Goal: Register for event/course

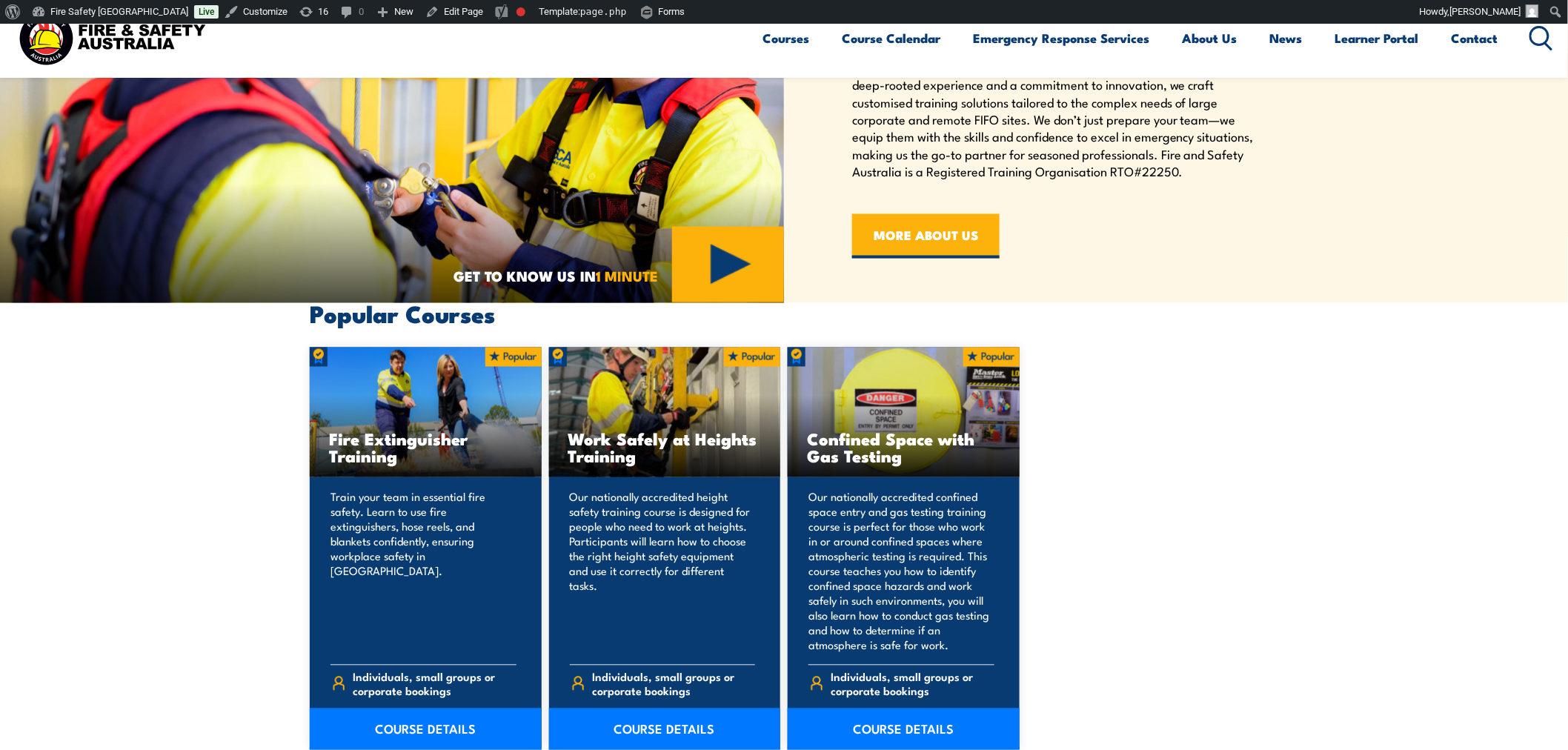
scroll to position [985, 0]
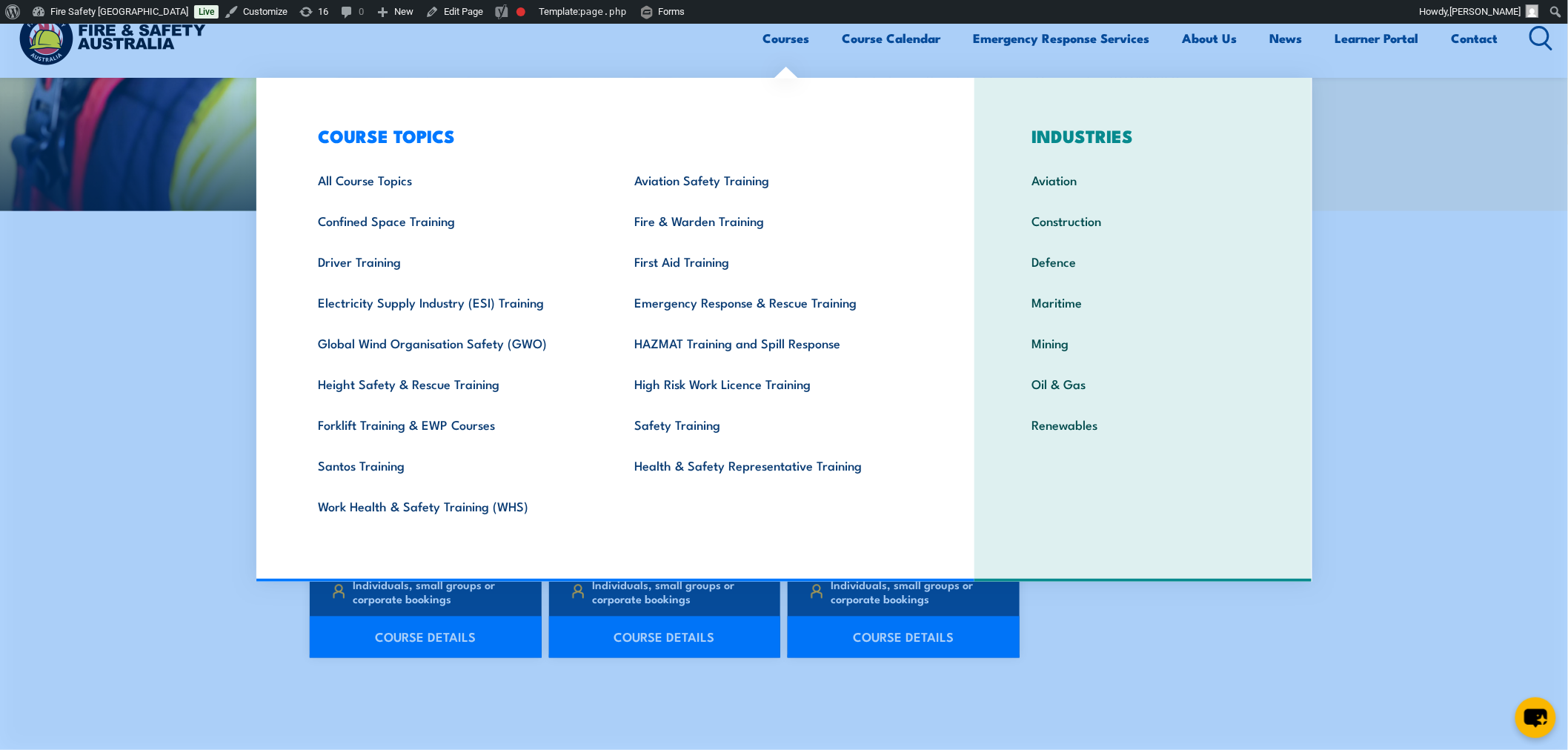
click at [797, 39] on link "Courses" at bounding box center [786, 37] width 47 height 39
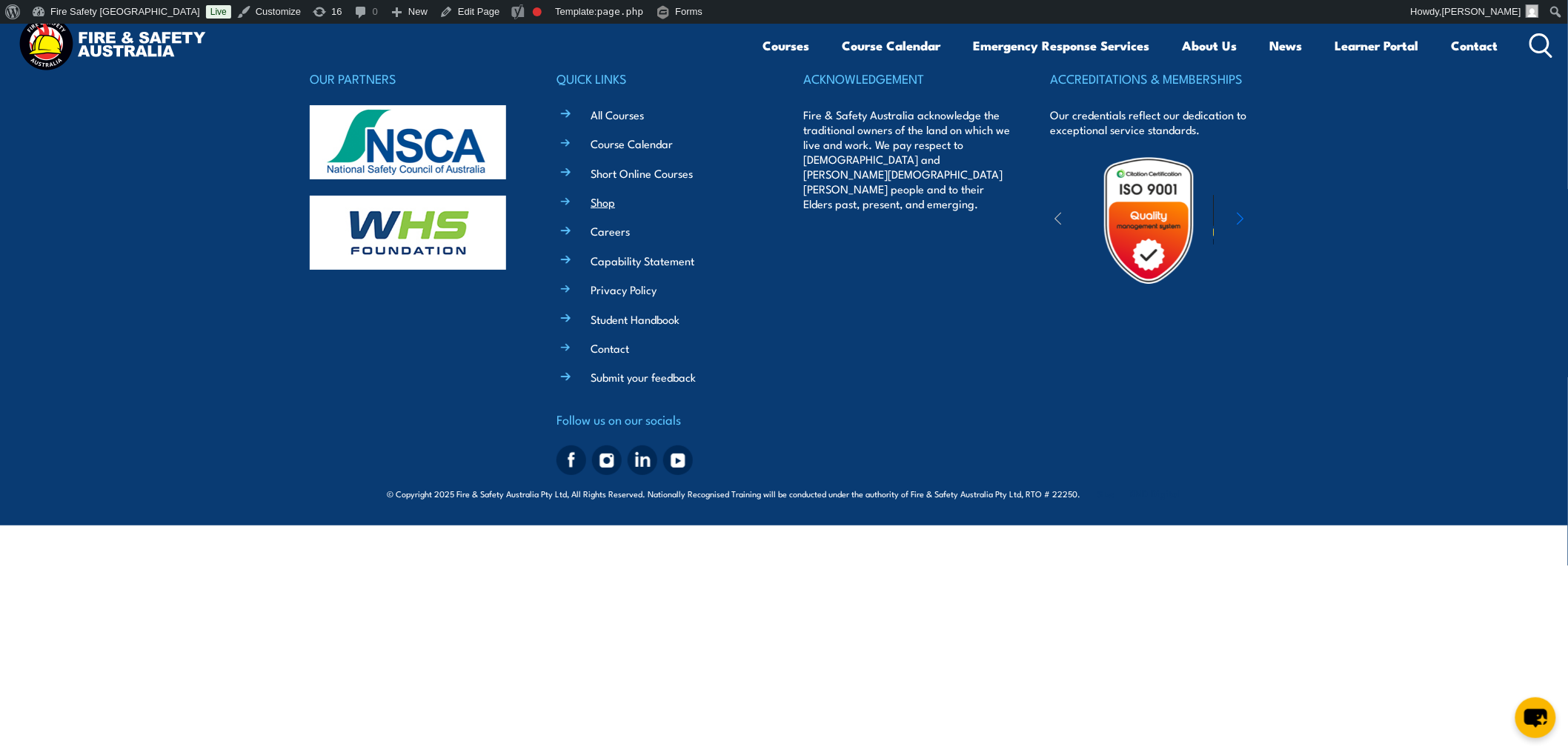
click at [597, 195] on link "Shop" at bounding box center [603, 202] width 25 height 15
click at [69, 9] on link "Fire Safety [GEOGRAPHIC_DATA]" at bounding box center [116, 11] width 180 height 24
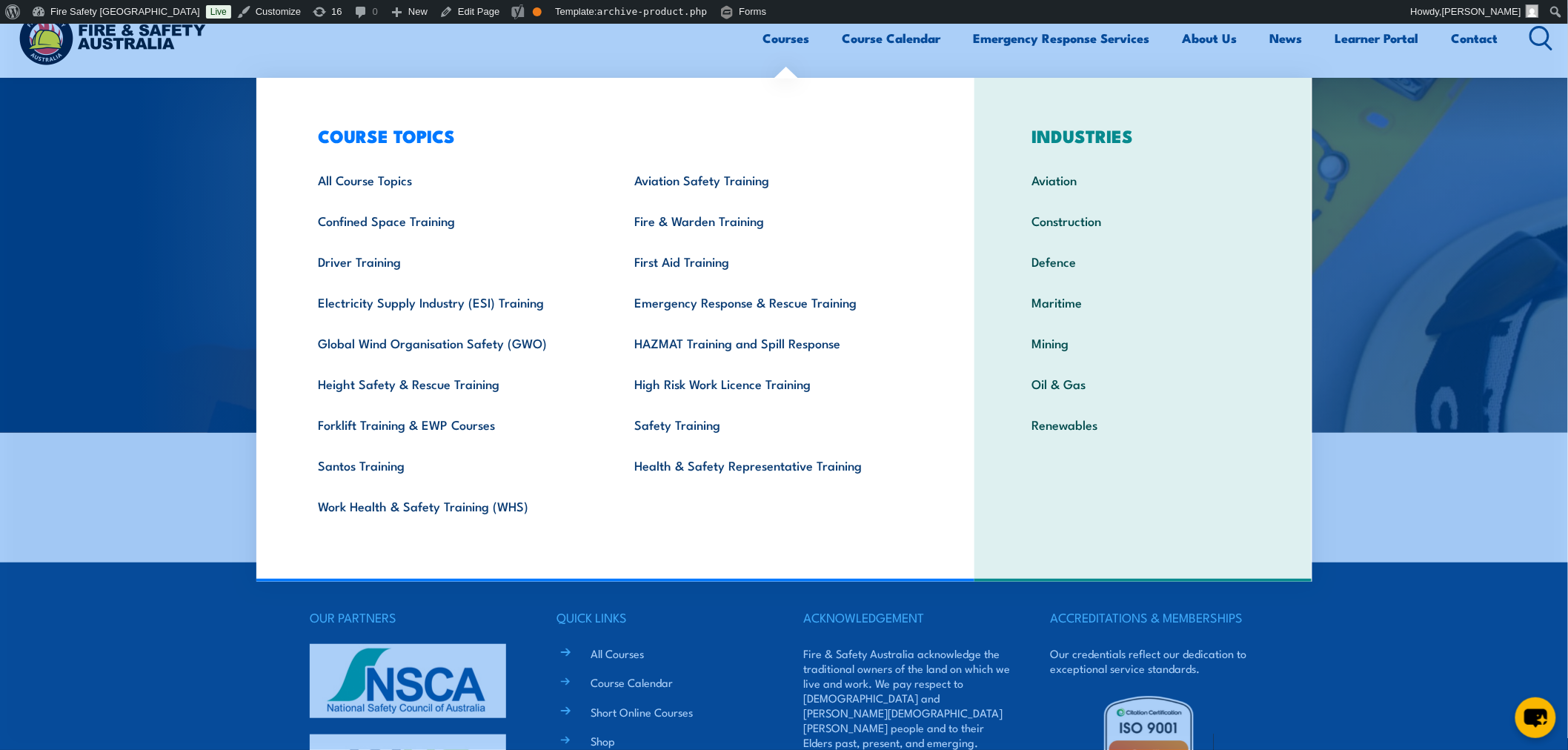
scroll to position [109, 0]
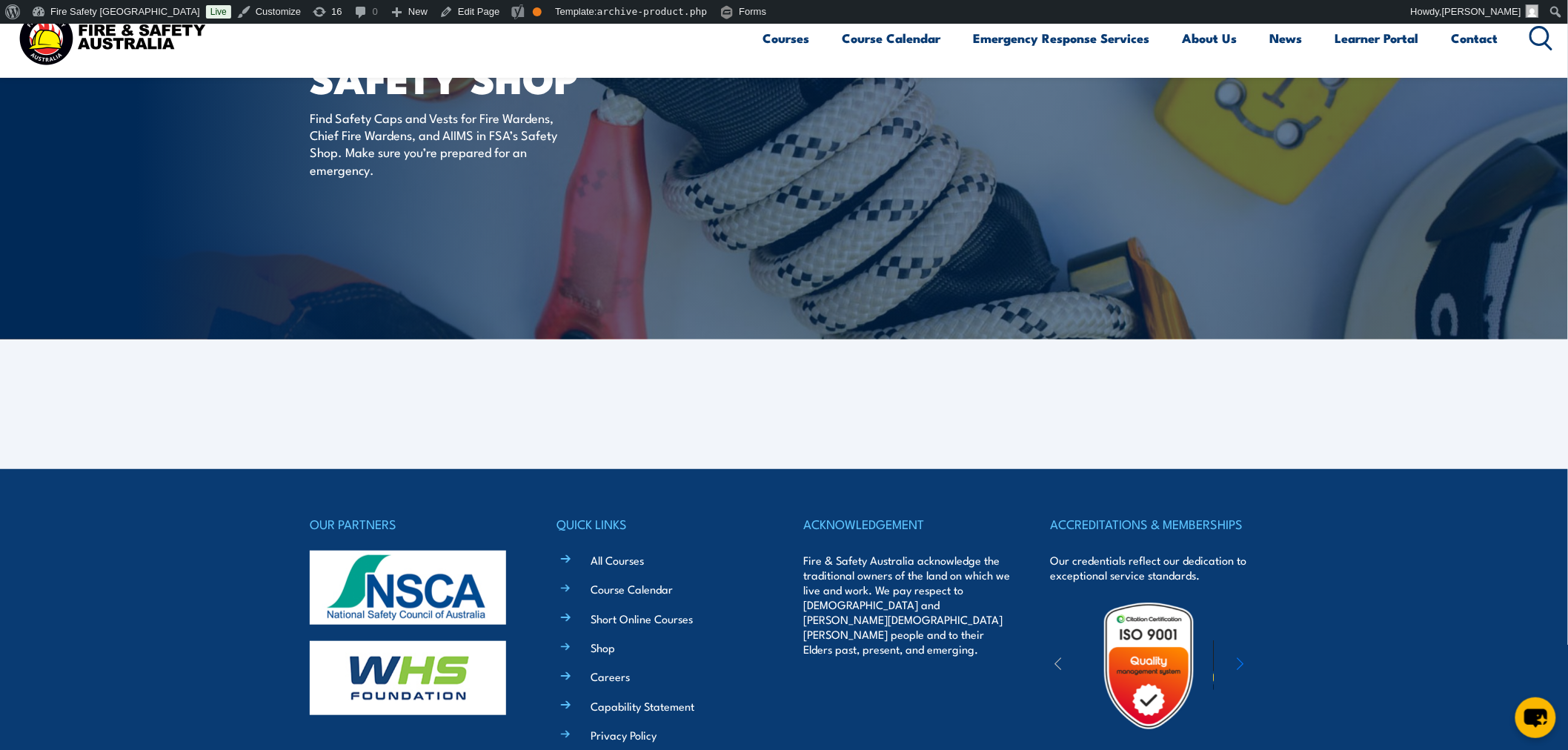
click at [1484, 613] on footer "OUR PARTNERS QUICK LINKS All Courses Course Calendar Short Online Courses Shop …" at bounding box center [784, 719] width 1568 height 501
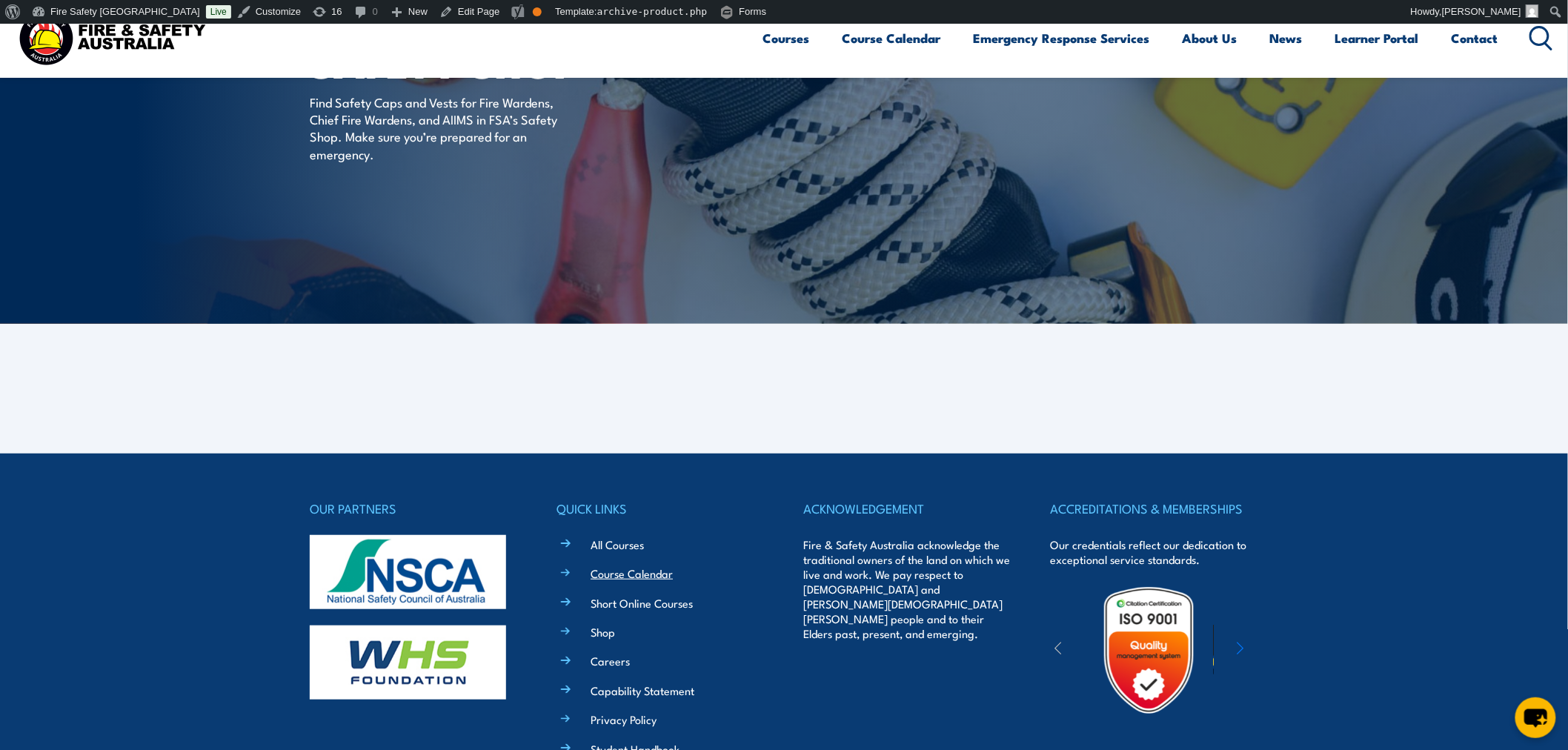
scroll to position [137, 0]
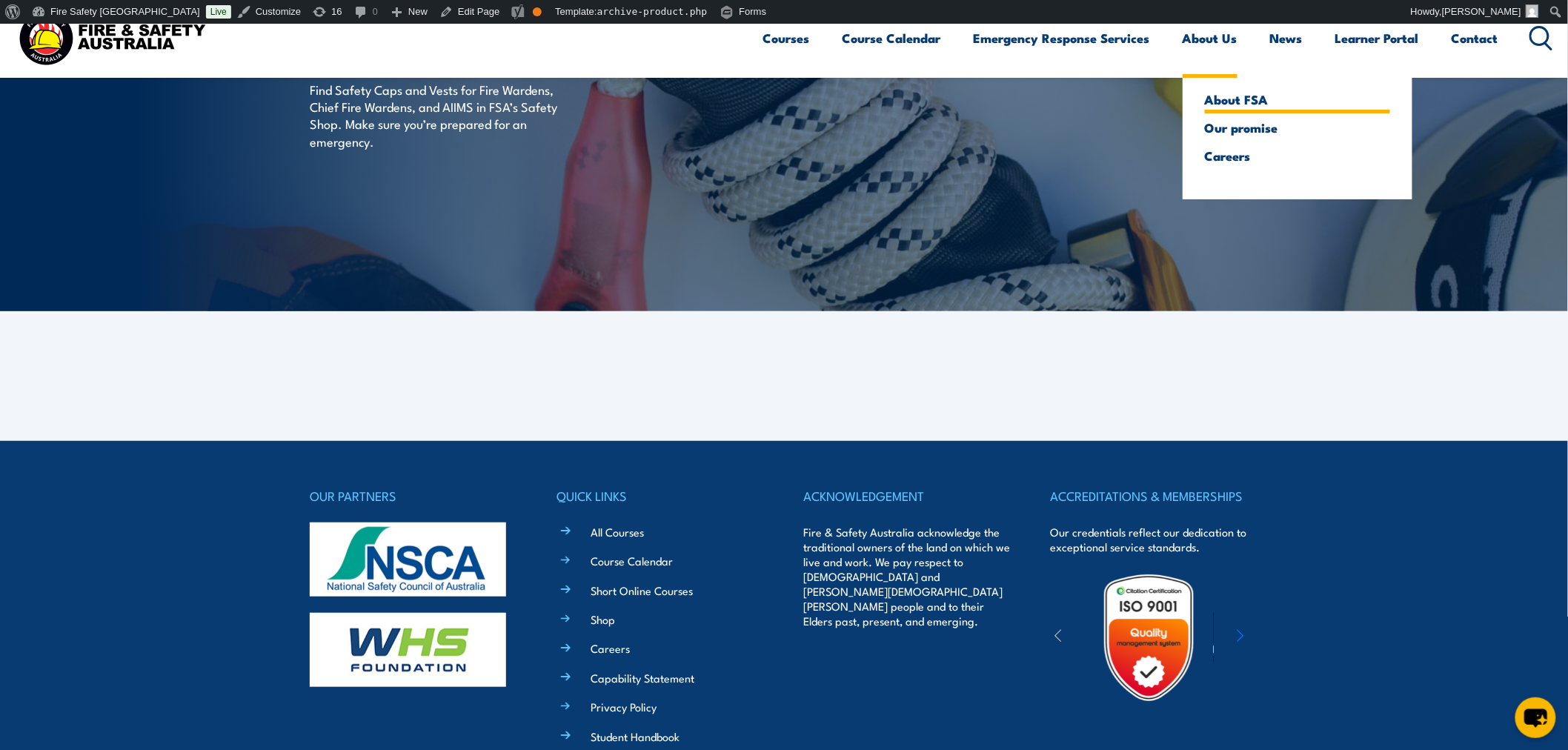
click at [1245, 93] on link "About FSA" at bounding box center [1297, 99] width 186 height 13
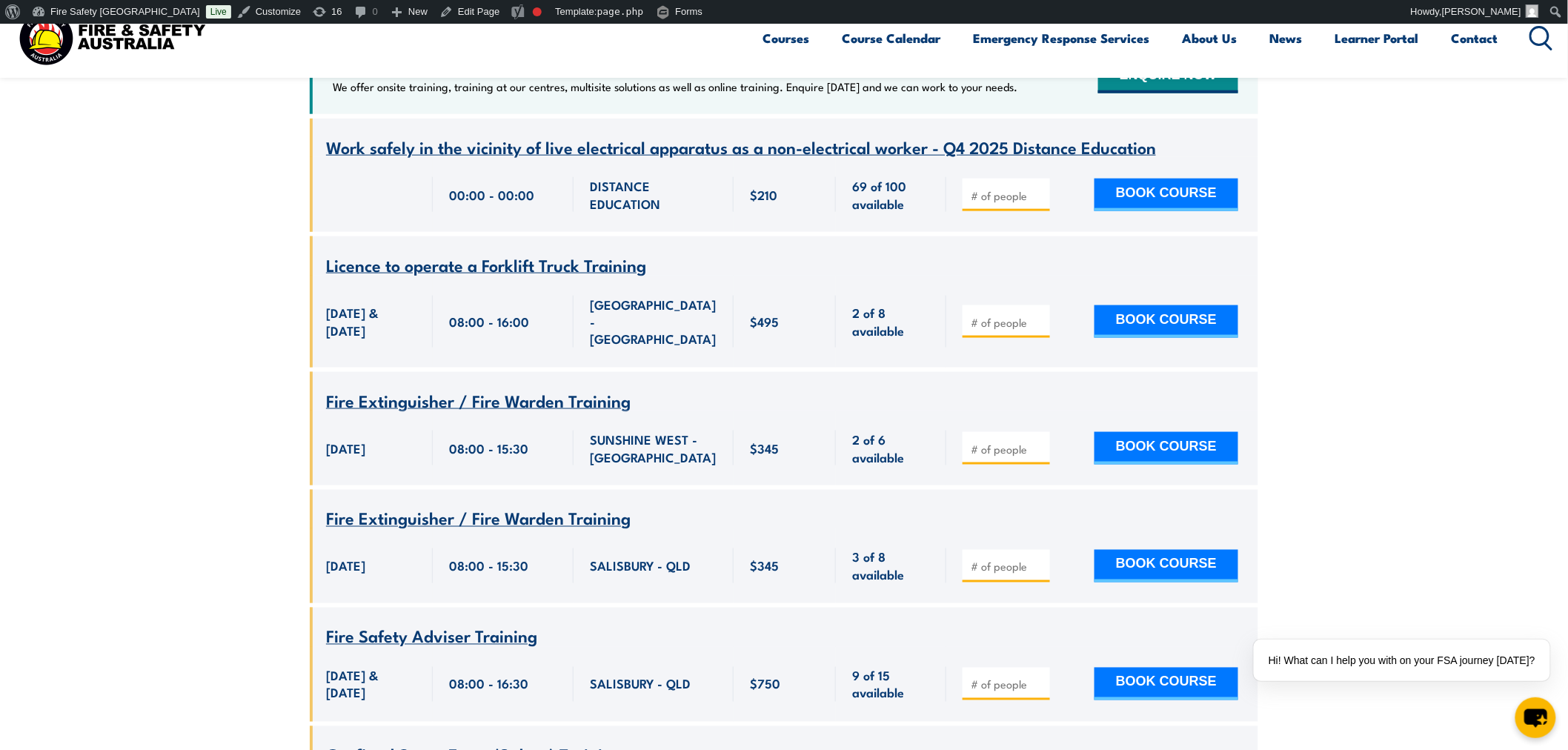
scroll to position [685, 0]
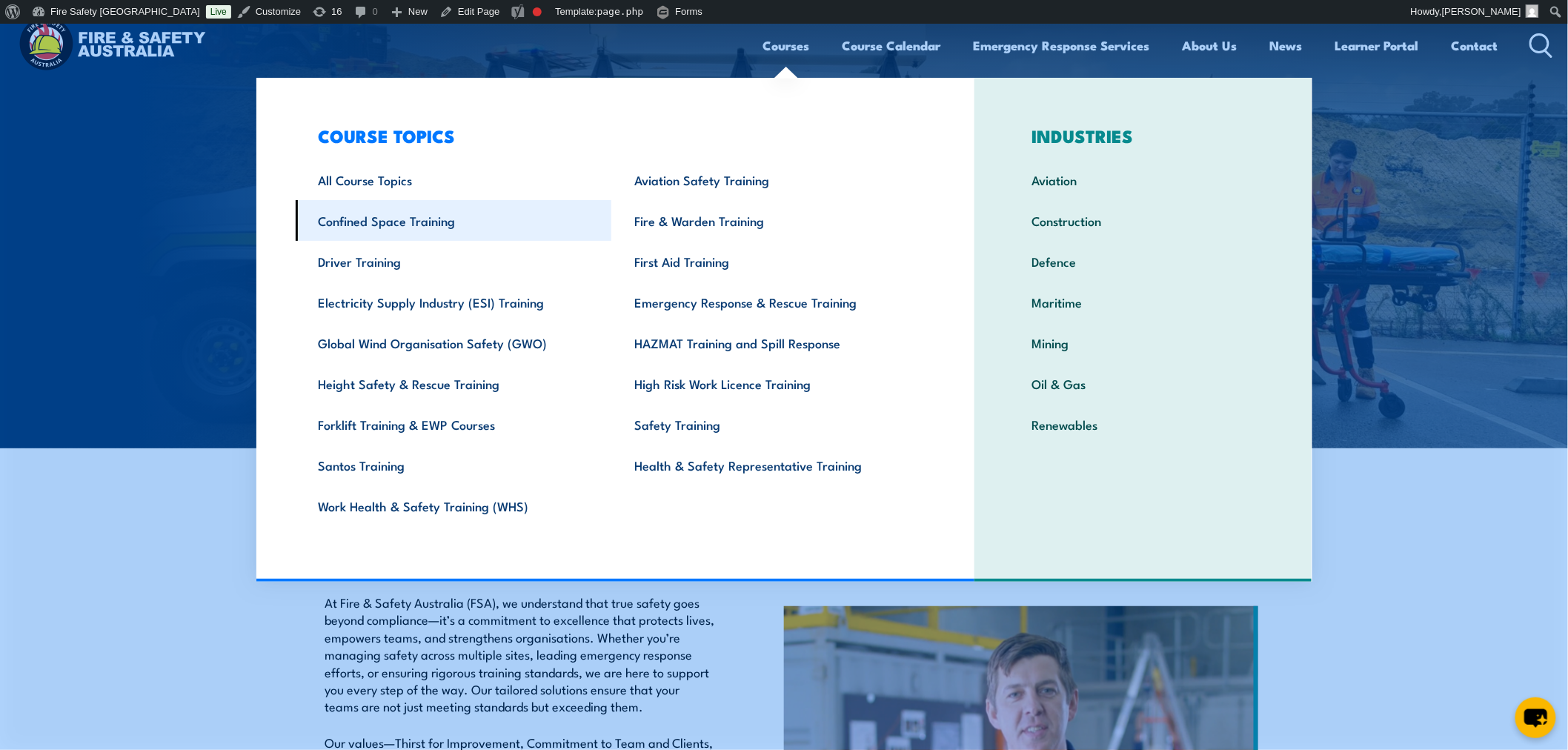
click at [361, 228] on link "Confined Space Training" at bounding box center [453, 220] width 317 height 41
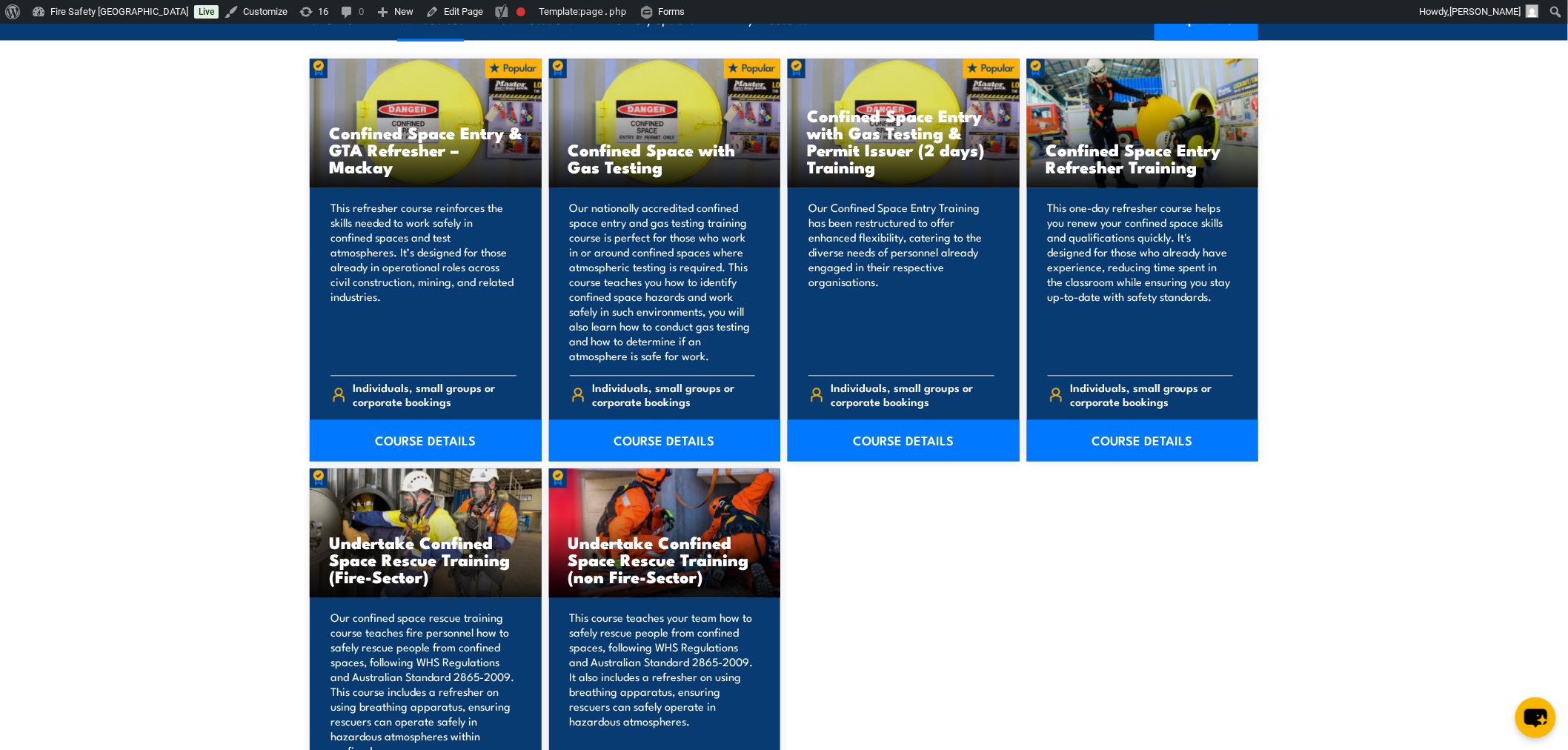
scroll to position [1646, 0]
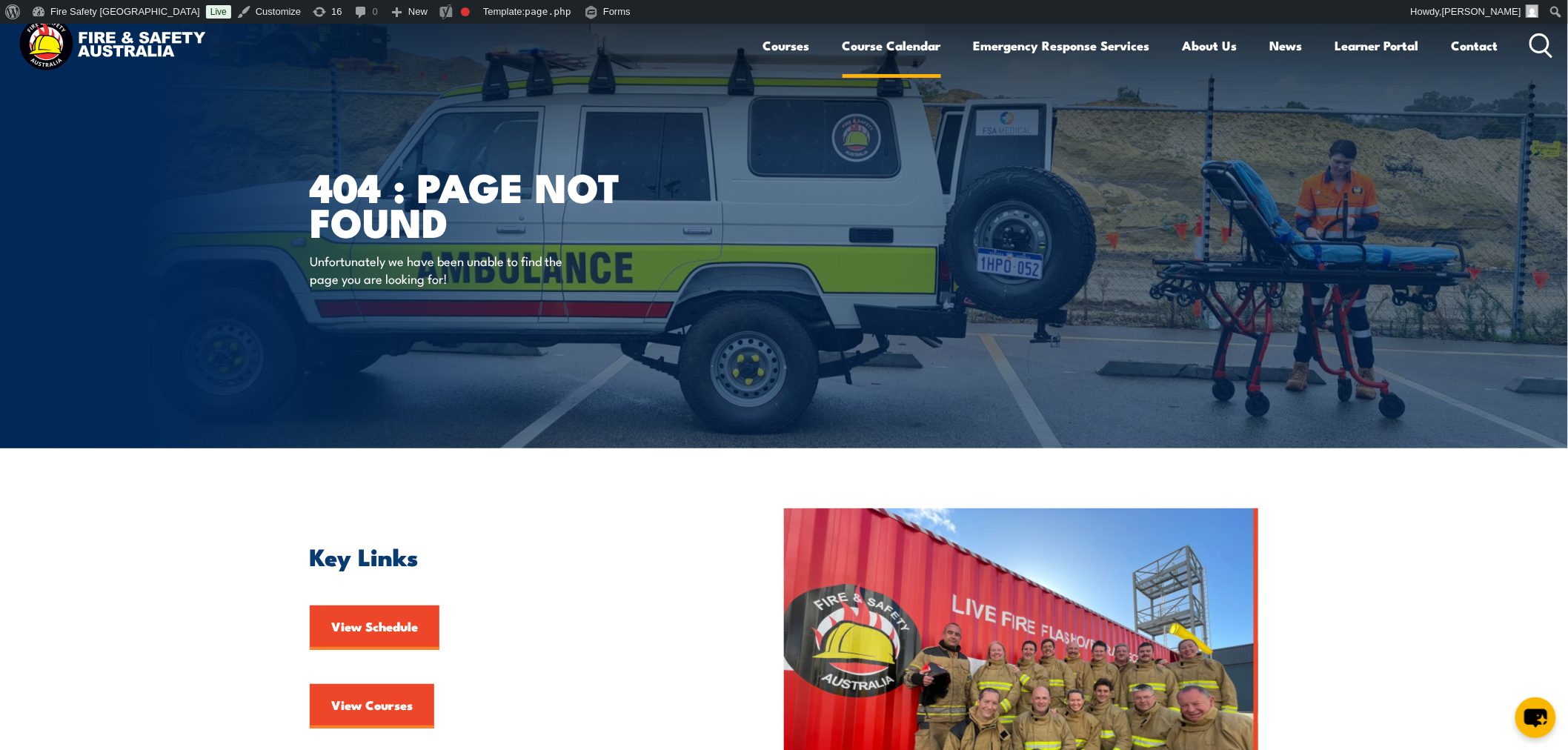
click at [921, 40] on link "Course Calendar" at bounding box center [892, 45] width 99 height 39
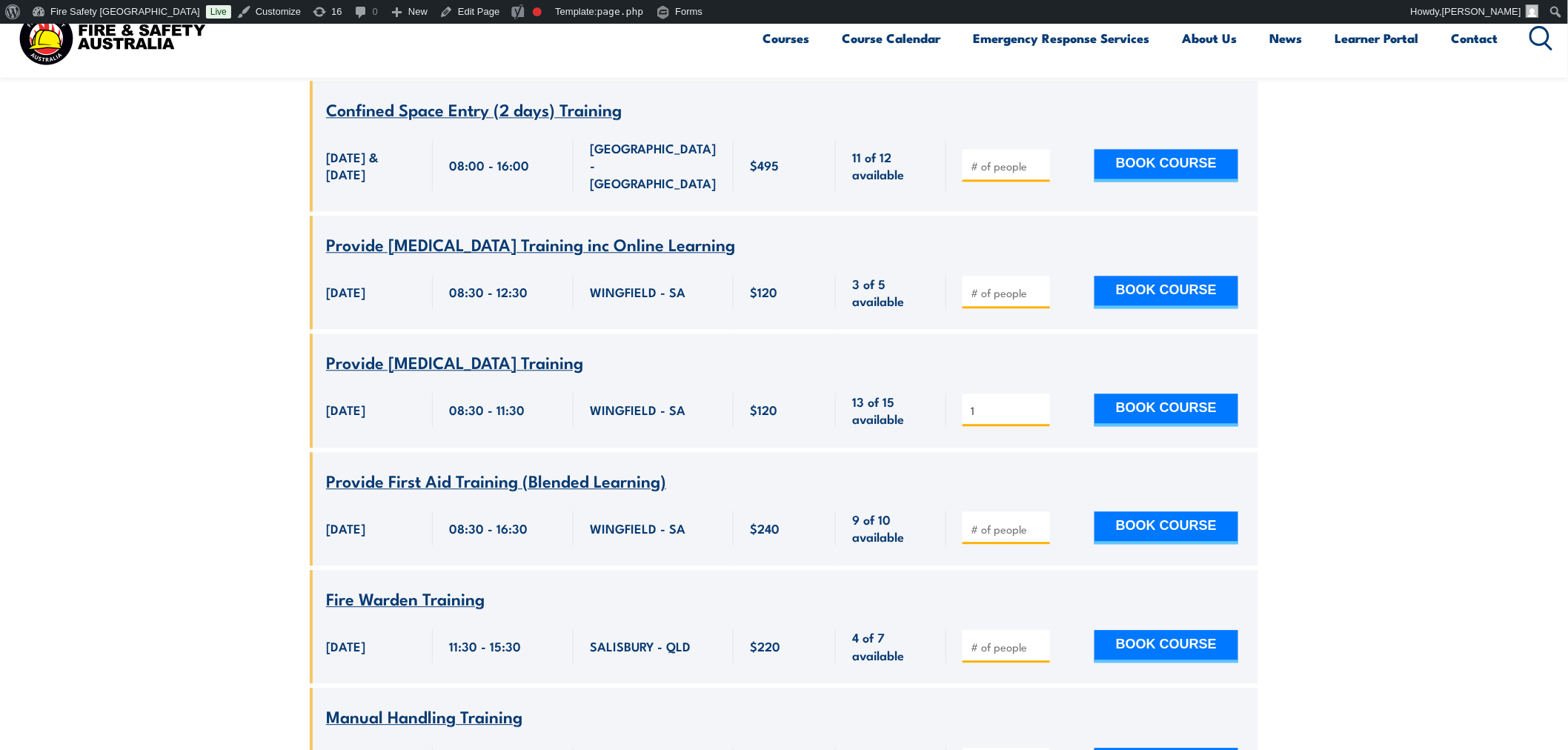
type input "1"
click at [1146, 393] on button "BOOK COURSE" at bounding box center [1166, 409] width 144 height 33
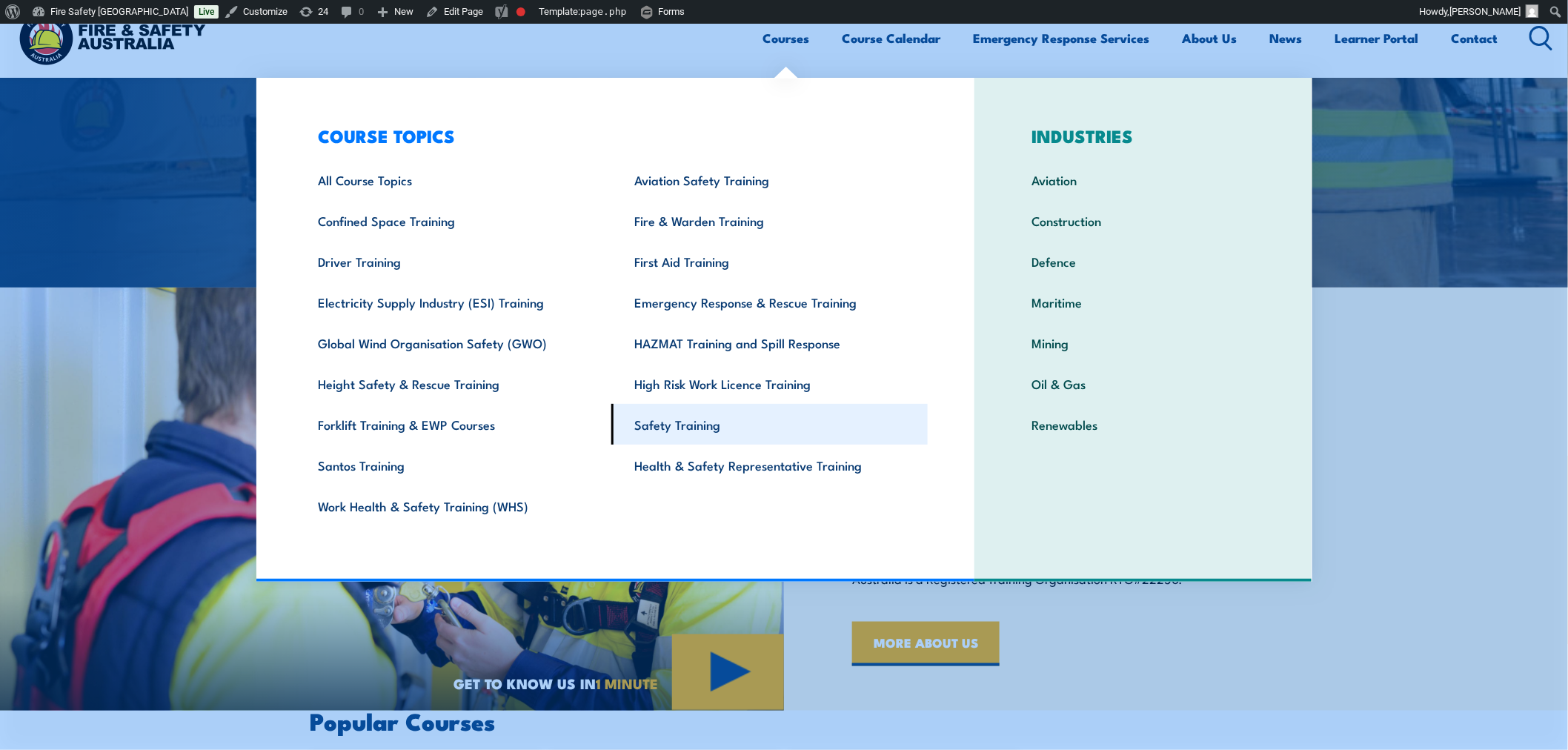
scroll to position [494, 0]
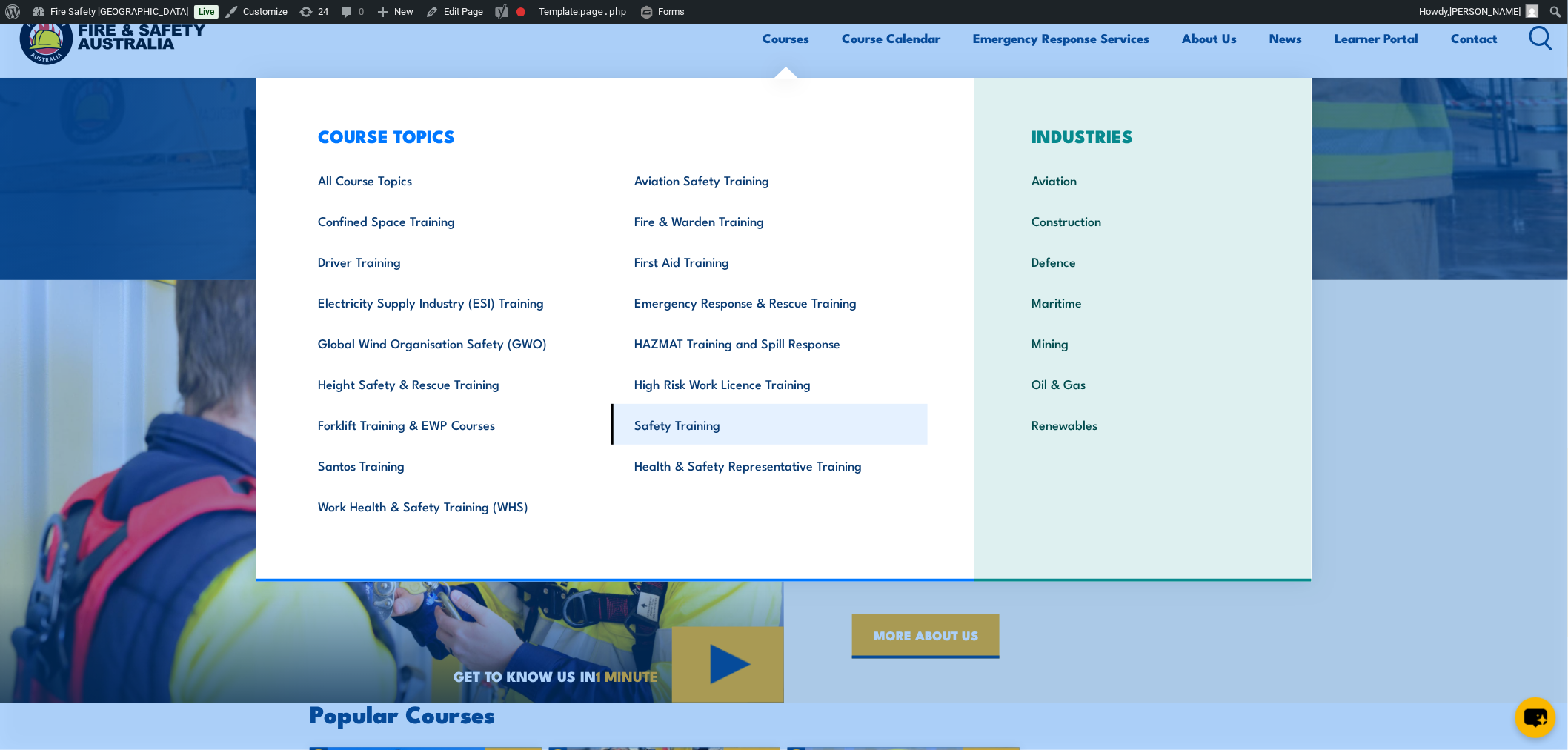
click at [695, 419] on link "Safety Training" at bounding box center [769, 424] width 317 height 41
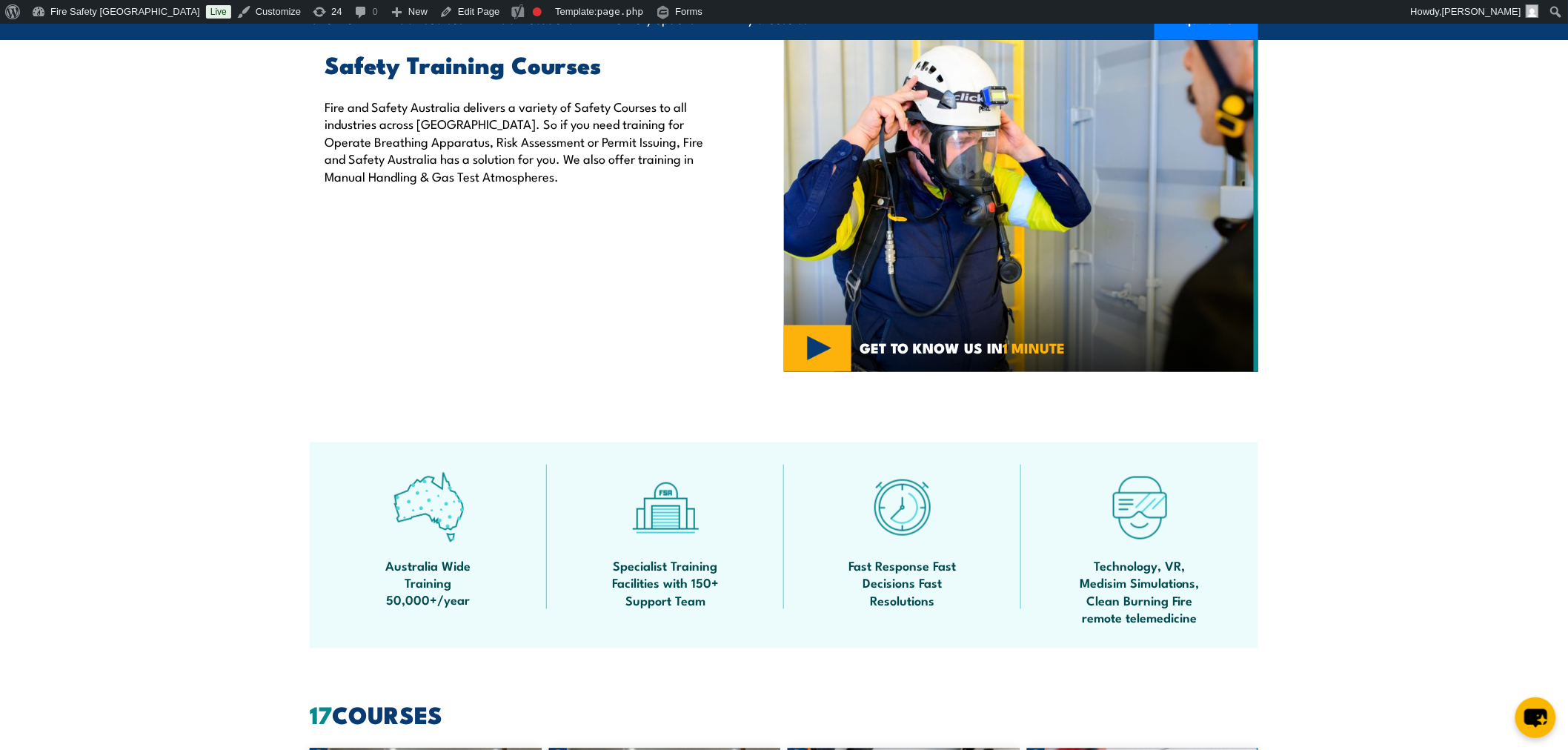
scroll to position [1070, 0]
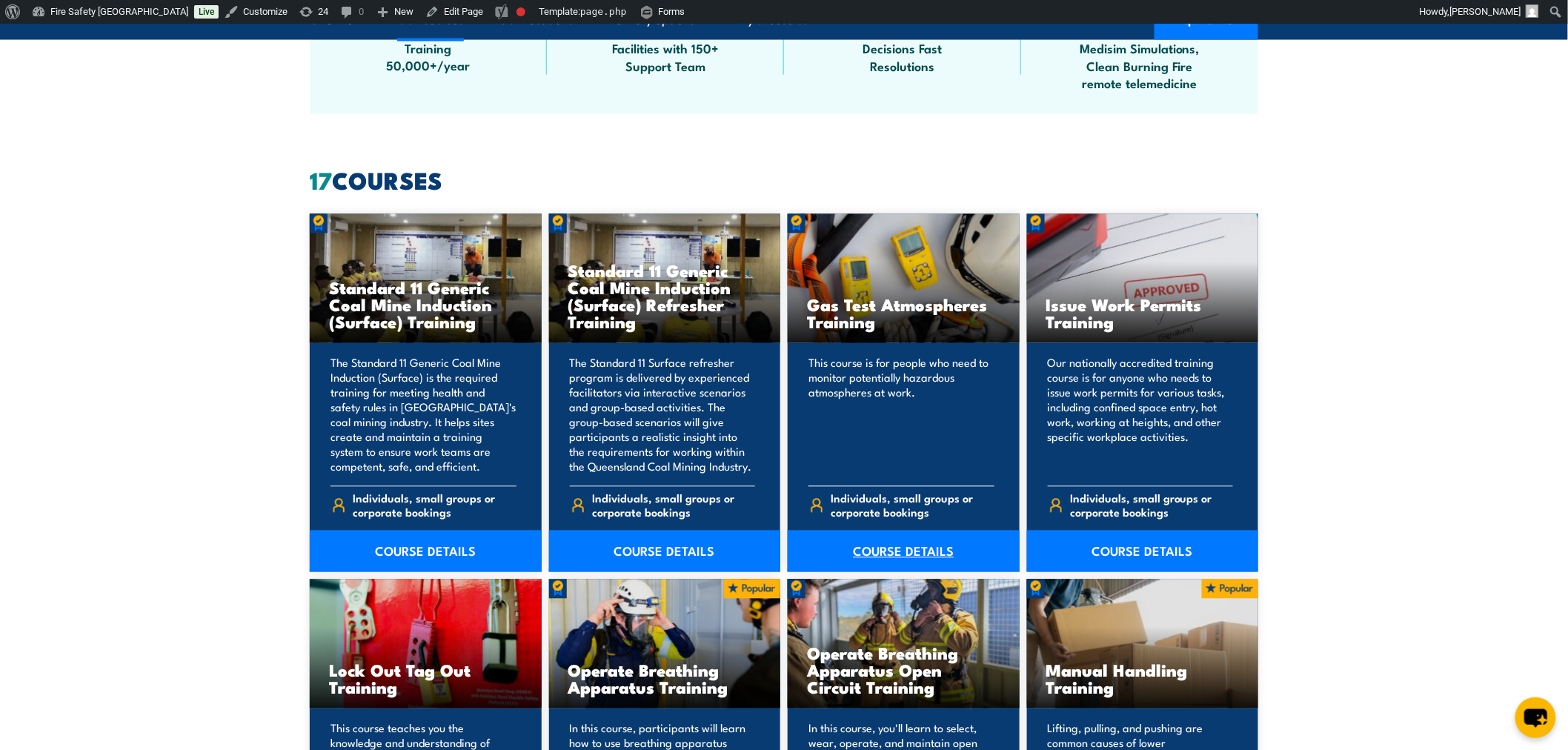
click at [870, 544] on link "COURSE DETAILS" at bounding box center [903, 551] width 232 height 41
